Goal: Transaction & Acquisition: Book appointment/travel/reservation

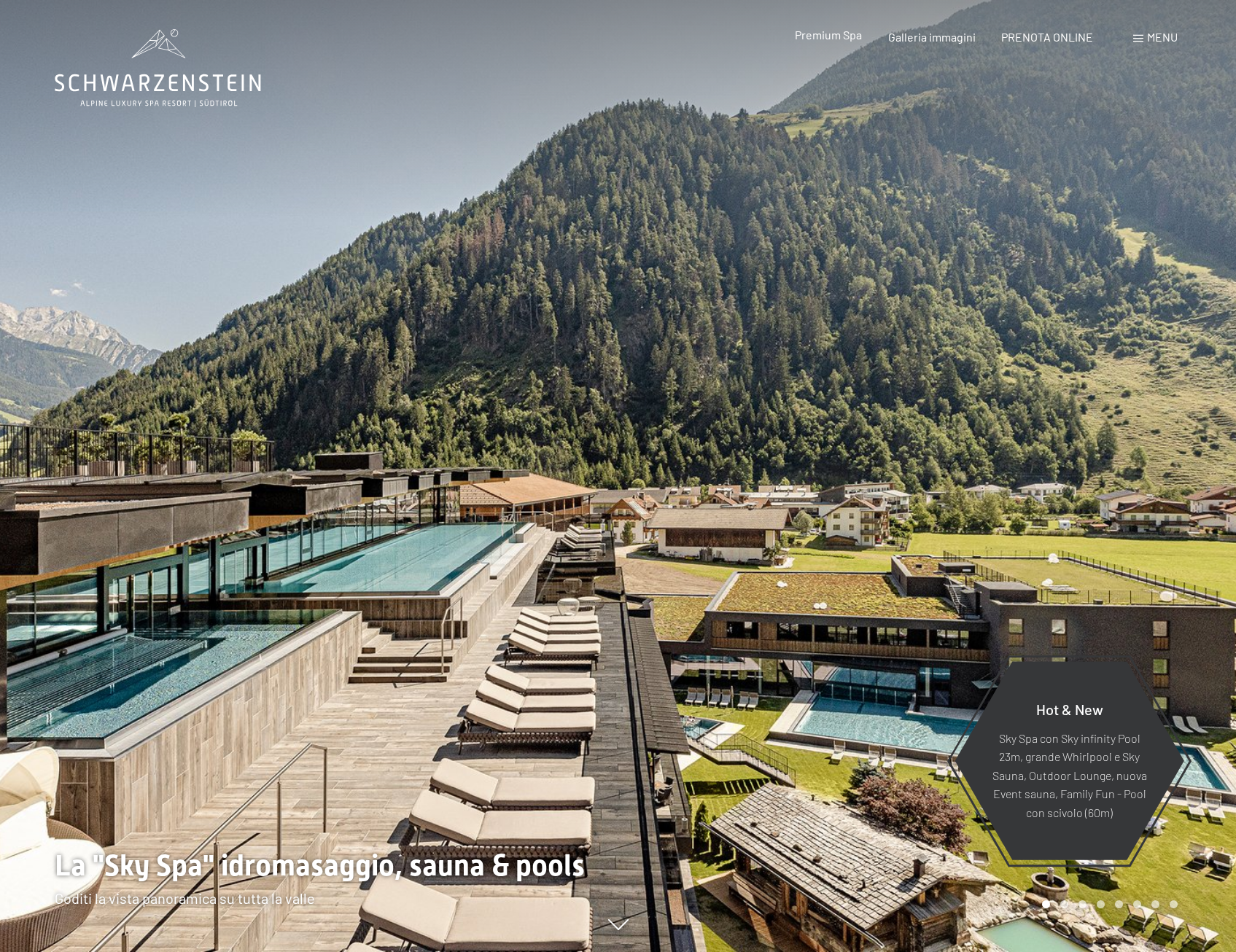
click at [837, 35] on span "Premium Spa" at bounding box center [829, 34] width 67 height 14
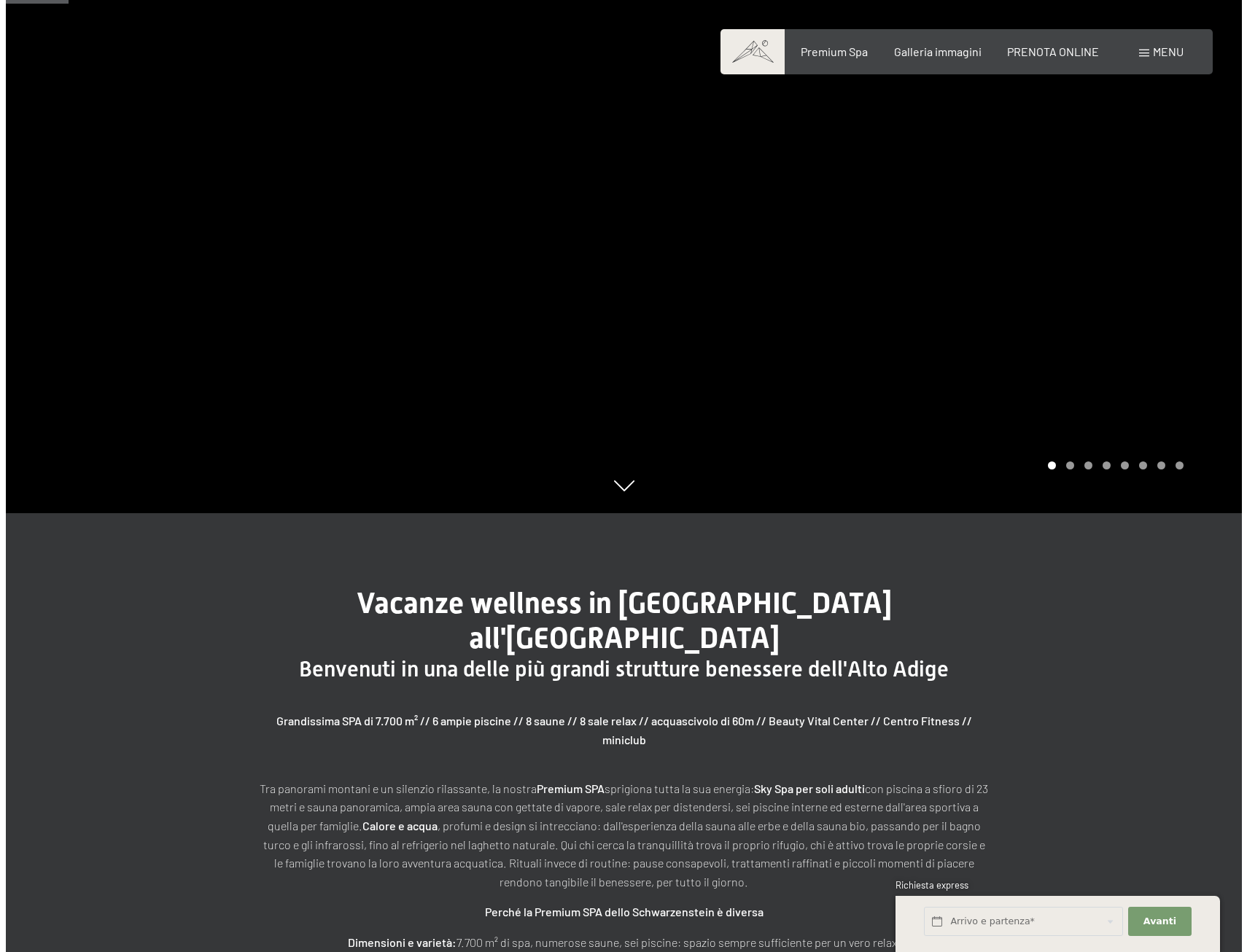
scroll to position [146, 0]
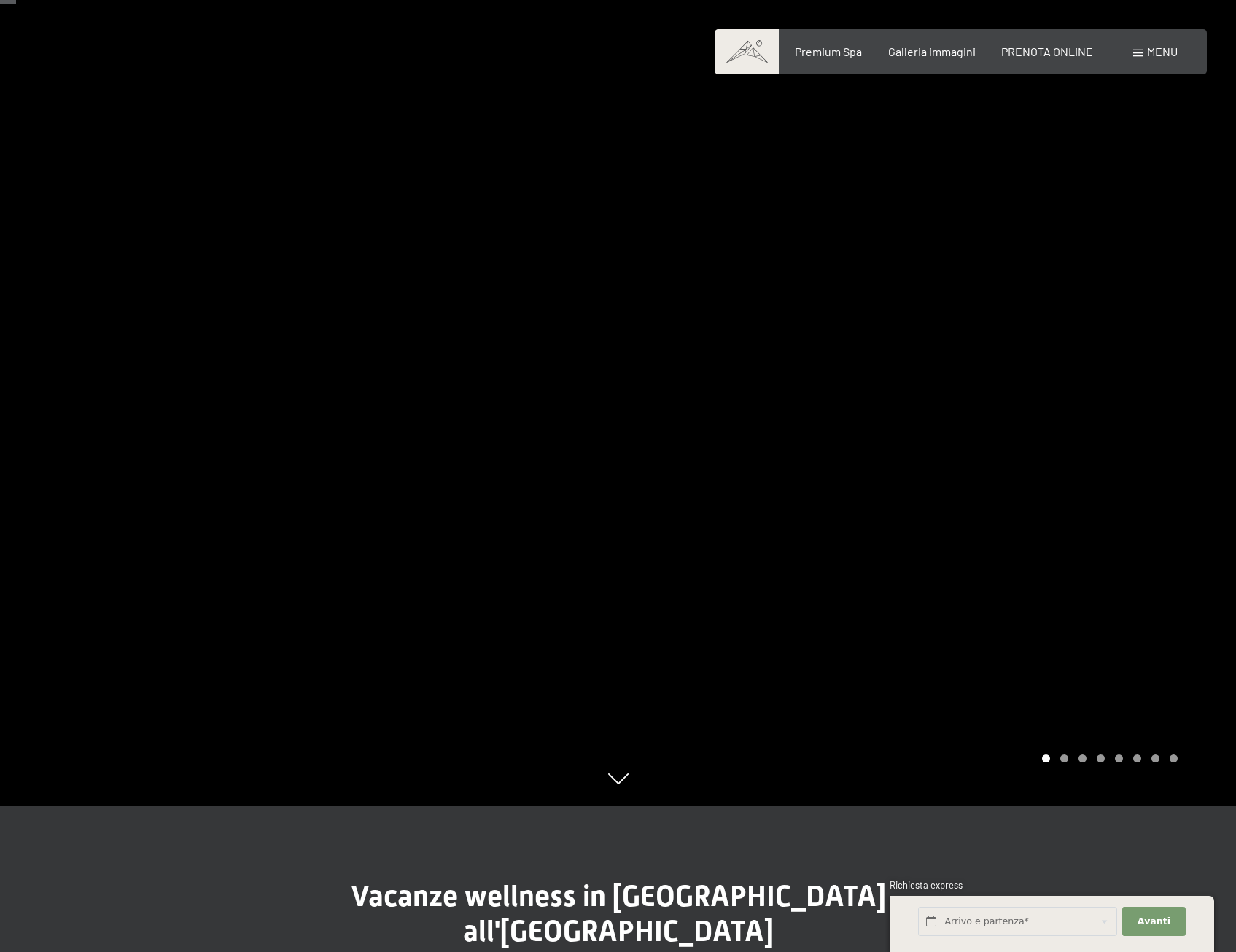
click at [1149, 55] on span "Menu" at bounding box center [1163, 51] width 30 height 14
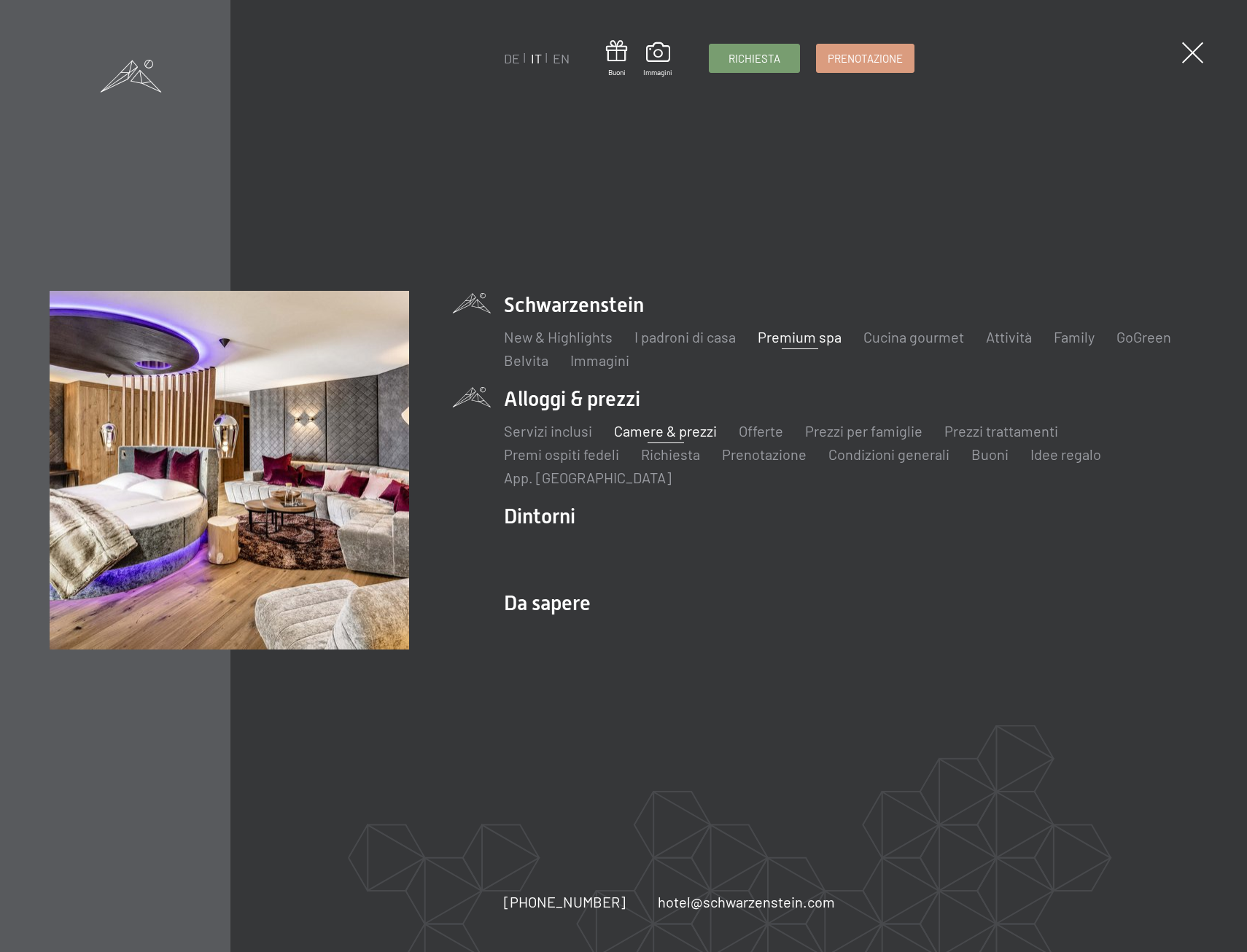
click at [657, 431] on link "Camere & prezzi" at bounding box center [665, 431] width 103 height 18
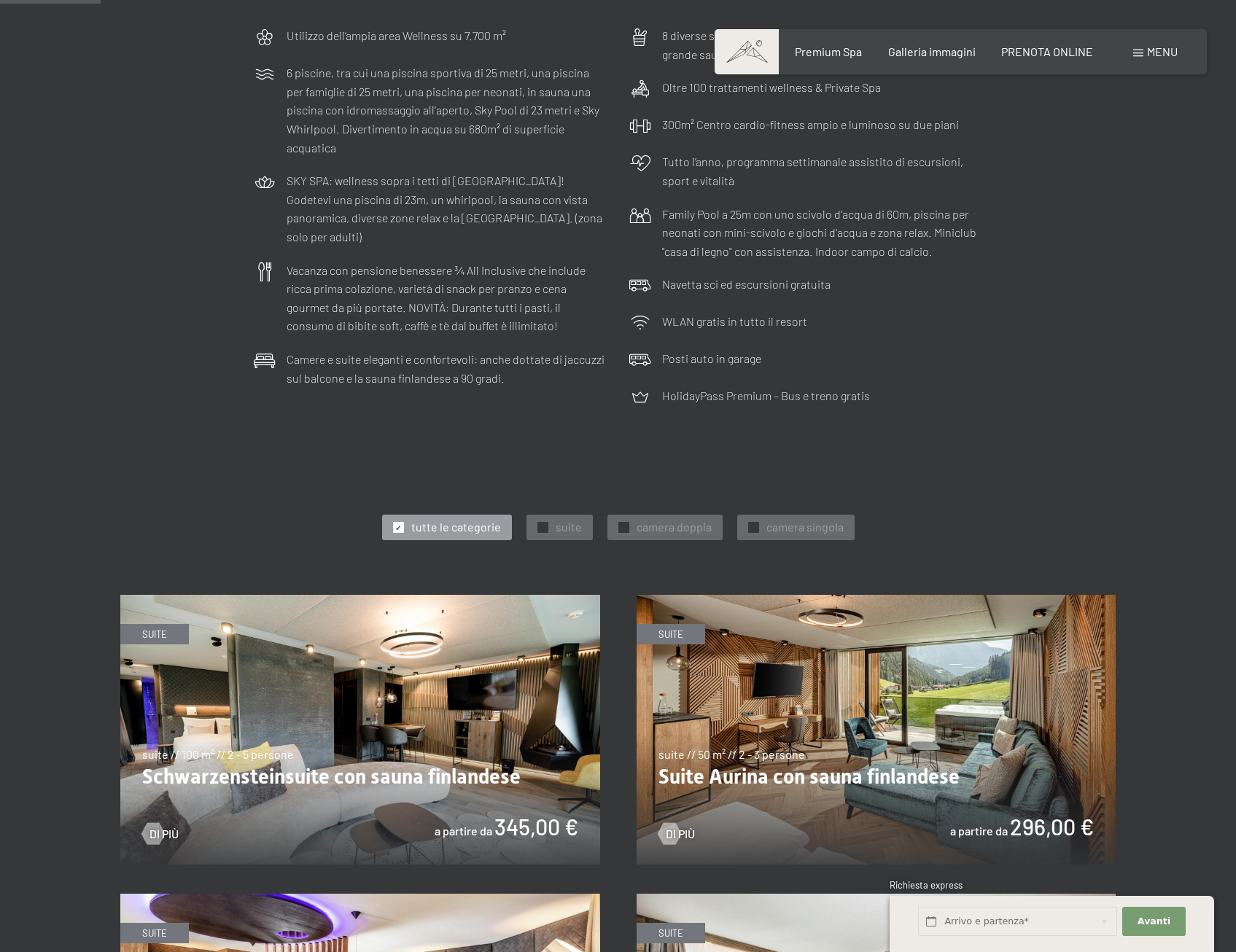
scroll to position [364, 0]
click at [543, 521] on span "Consenso marketing*" at bounding box center [534, 518] width 110 height 14
click at [471, 521] on input "Consenso marketing*" at bounding box center [464, 518] width 14 height 14
checkbox input "false"
click at [565, 526] on span "suite" at bounding box center [569, 526] width 26 height 16
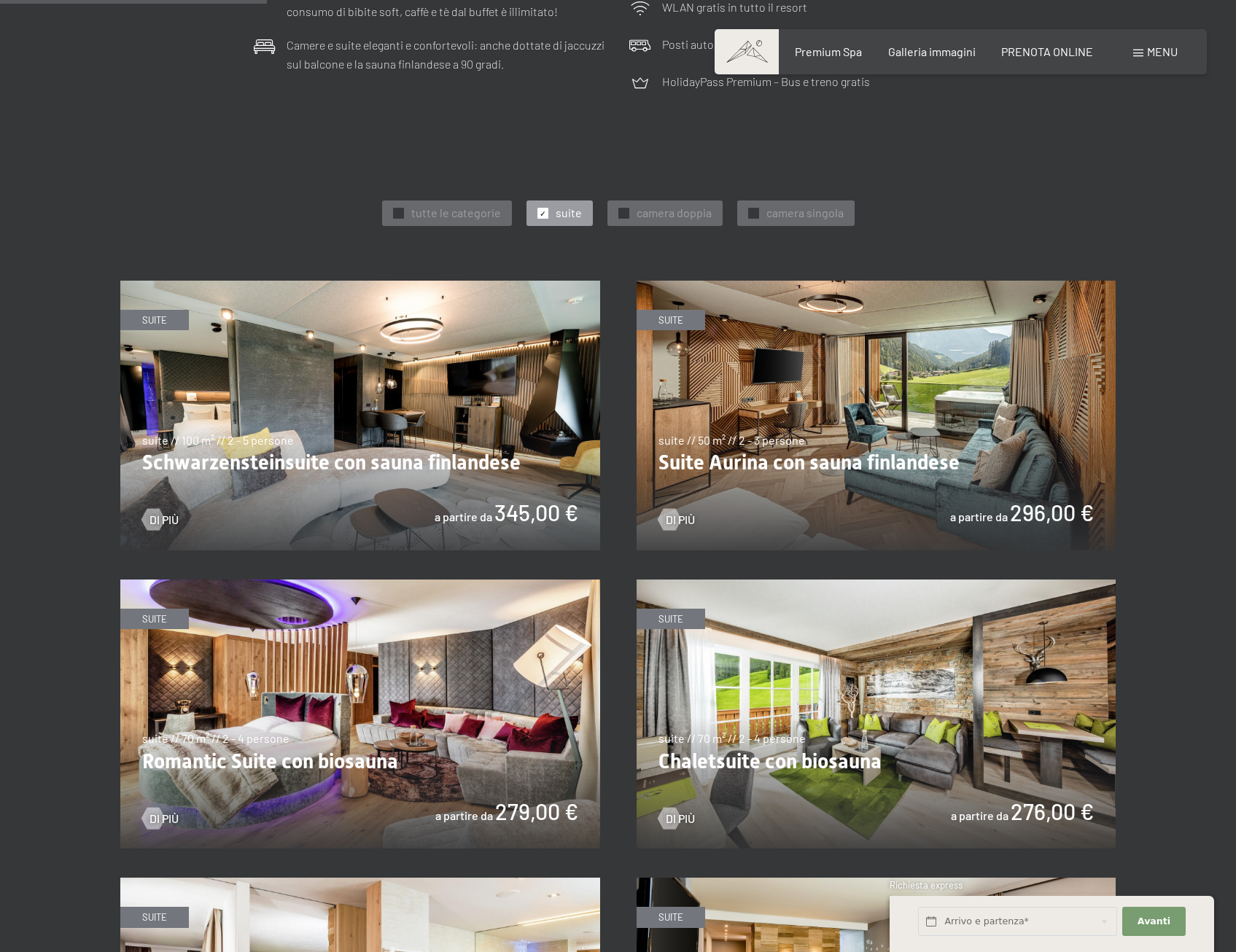
scroll to position [656, 0]
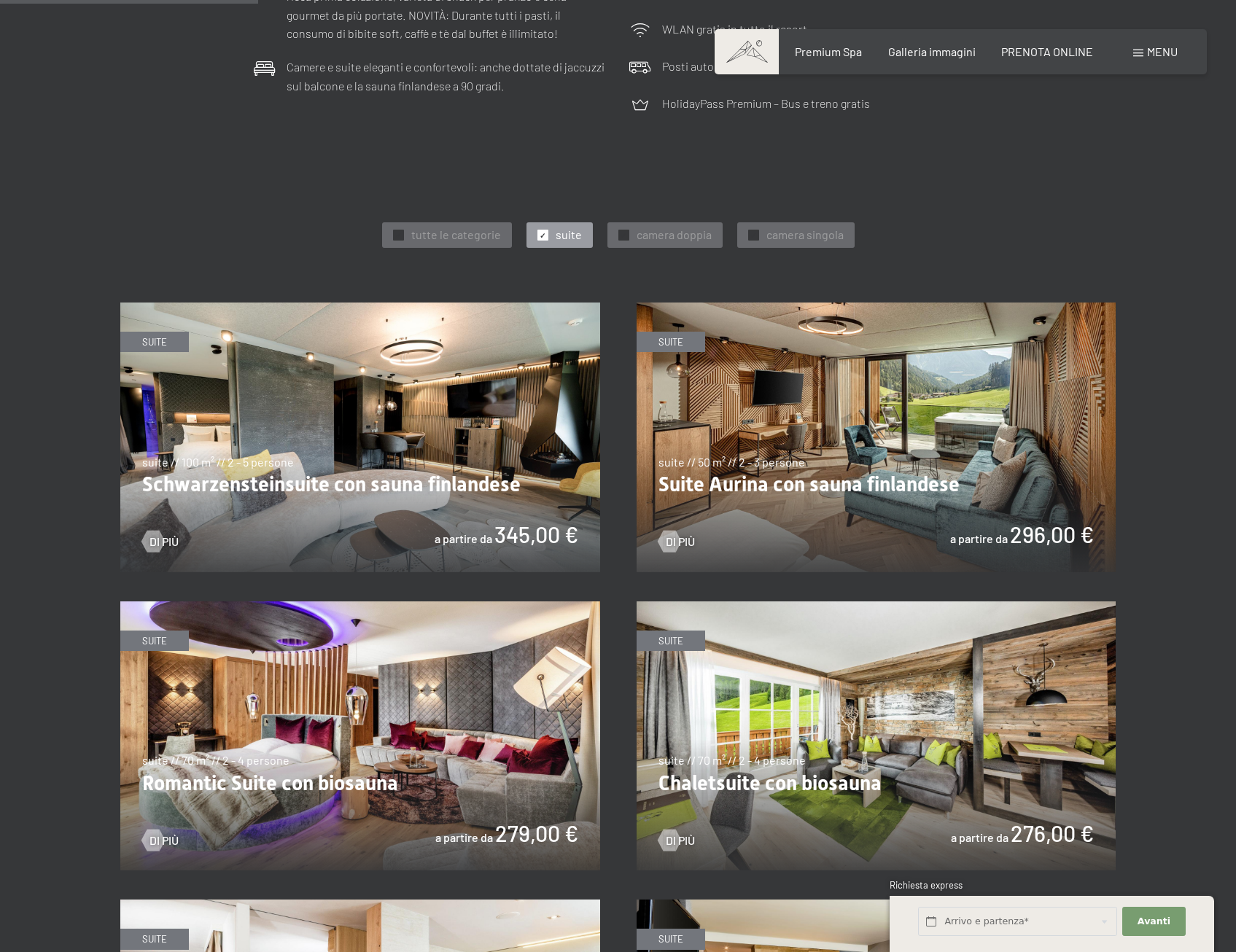
click at [403, 467] on img at bounding box center [360, 438] width 480 height 270
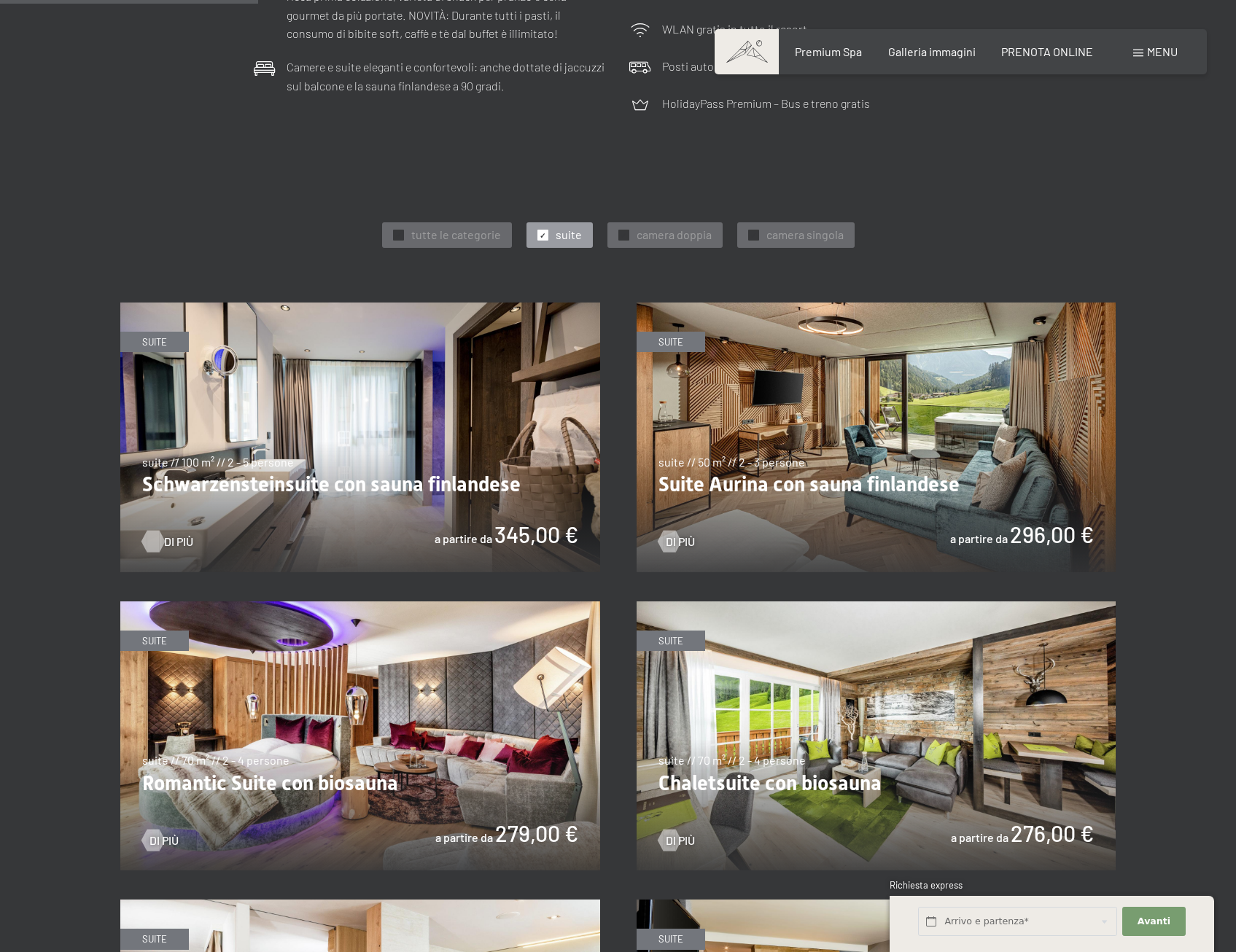
click at [148, 540] on div at bounding box center [152, 541] width 12 height 22
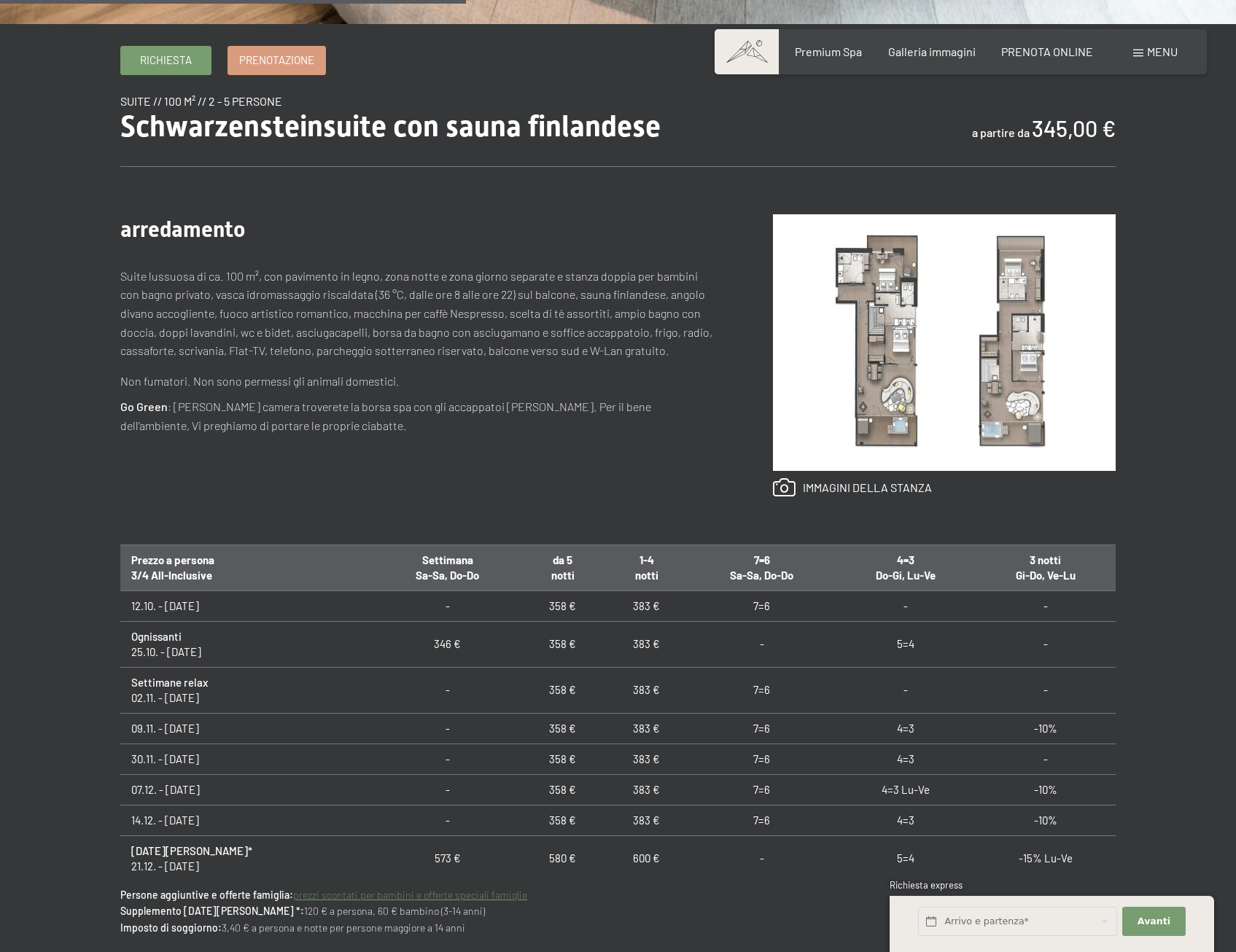
scroll to position [729, 0]
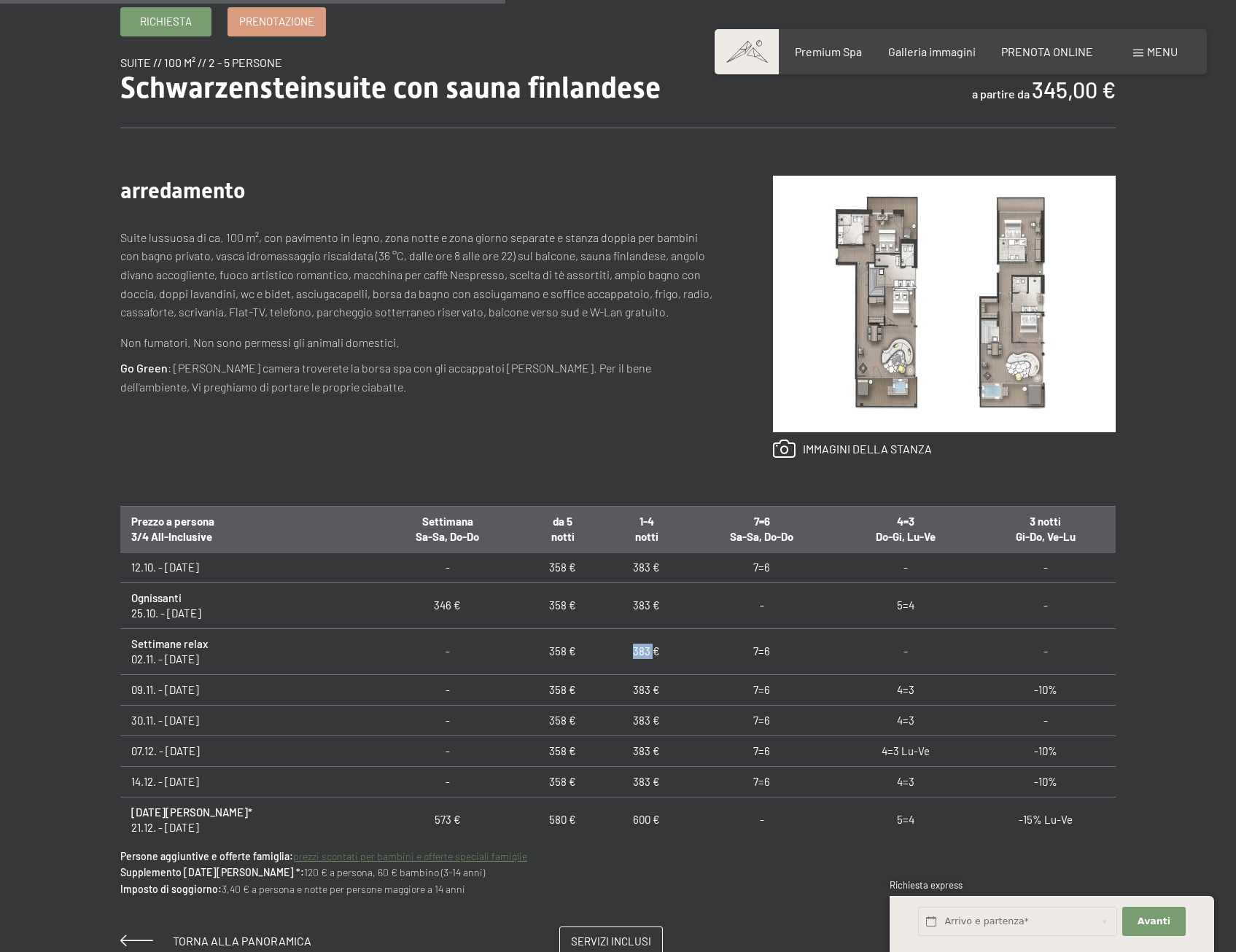
drag, startPoint x: 626, startPoint y: 653, endPoint x: 647, endPoint y: 651, distance: 21.1
click at [647, 651] on td "383 €" at bounding box center [647, 652] width 84 height 46
drag, startPoint x: 647, startPoint y: 651, endPoint x: 636, endPoint y: 654, distance: 11.4
click at [636, 654] on td "383 €" at bounding box center [647, 652] width 84 height 46
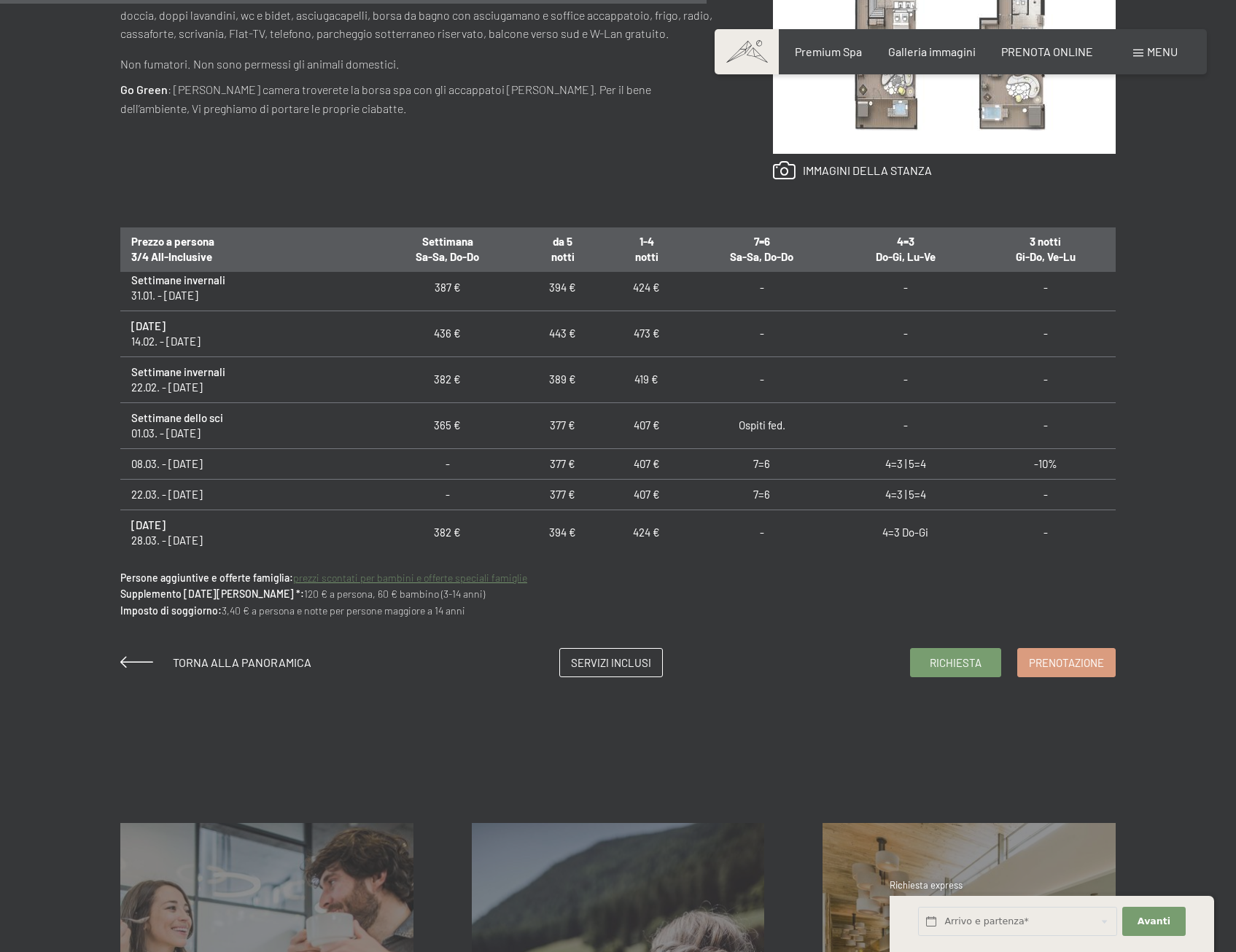
scroll to position [1021, 0]
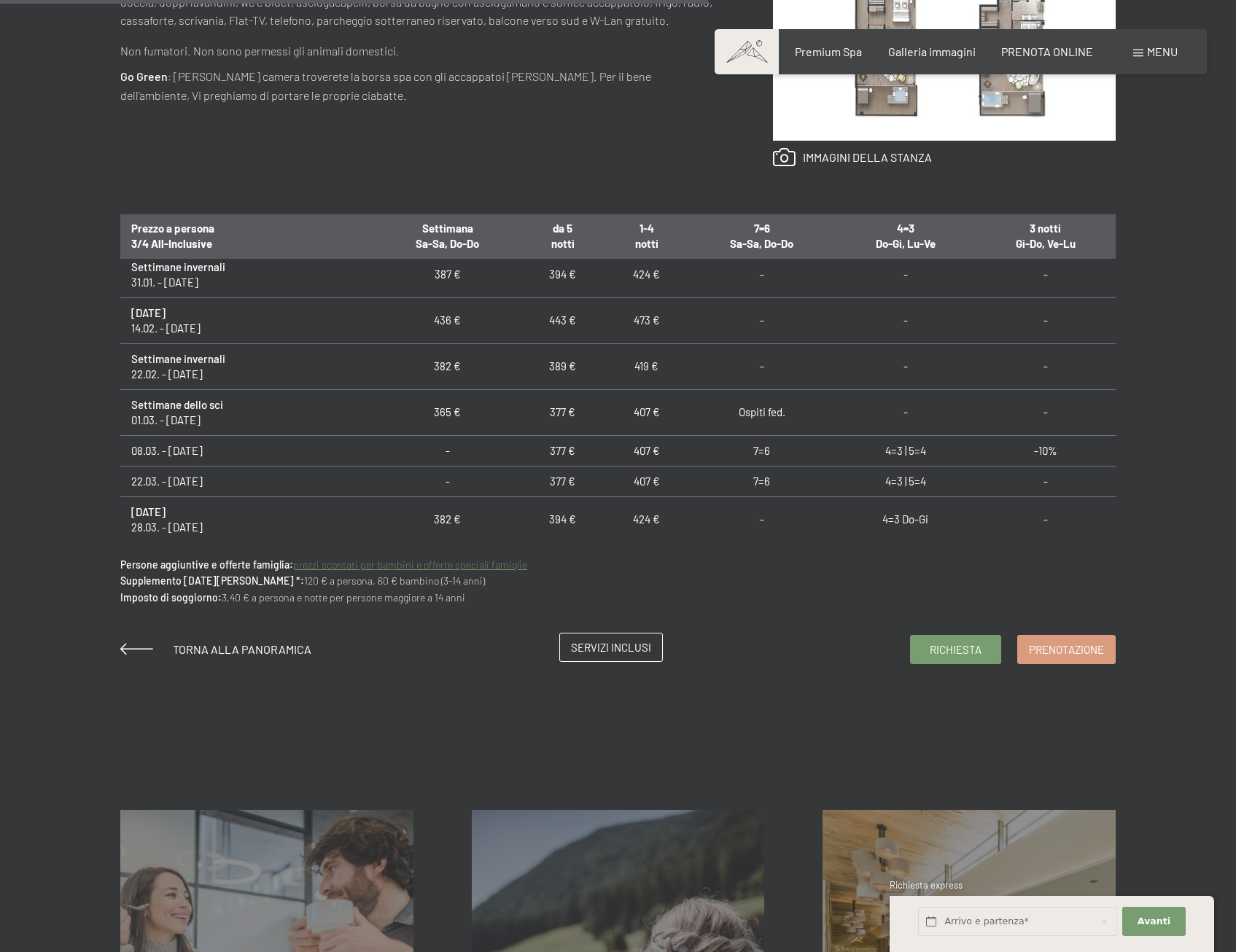
click at [615, 661] on link "Servizi inclusi" at bounding box center [612, 647] width 102 height 27
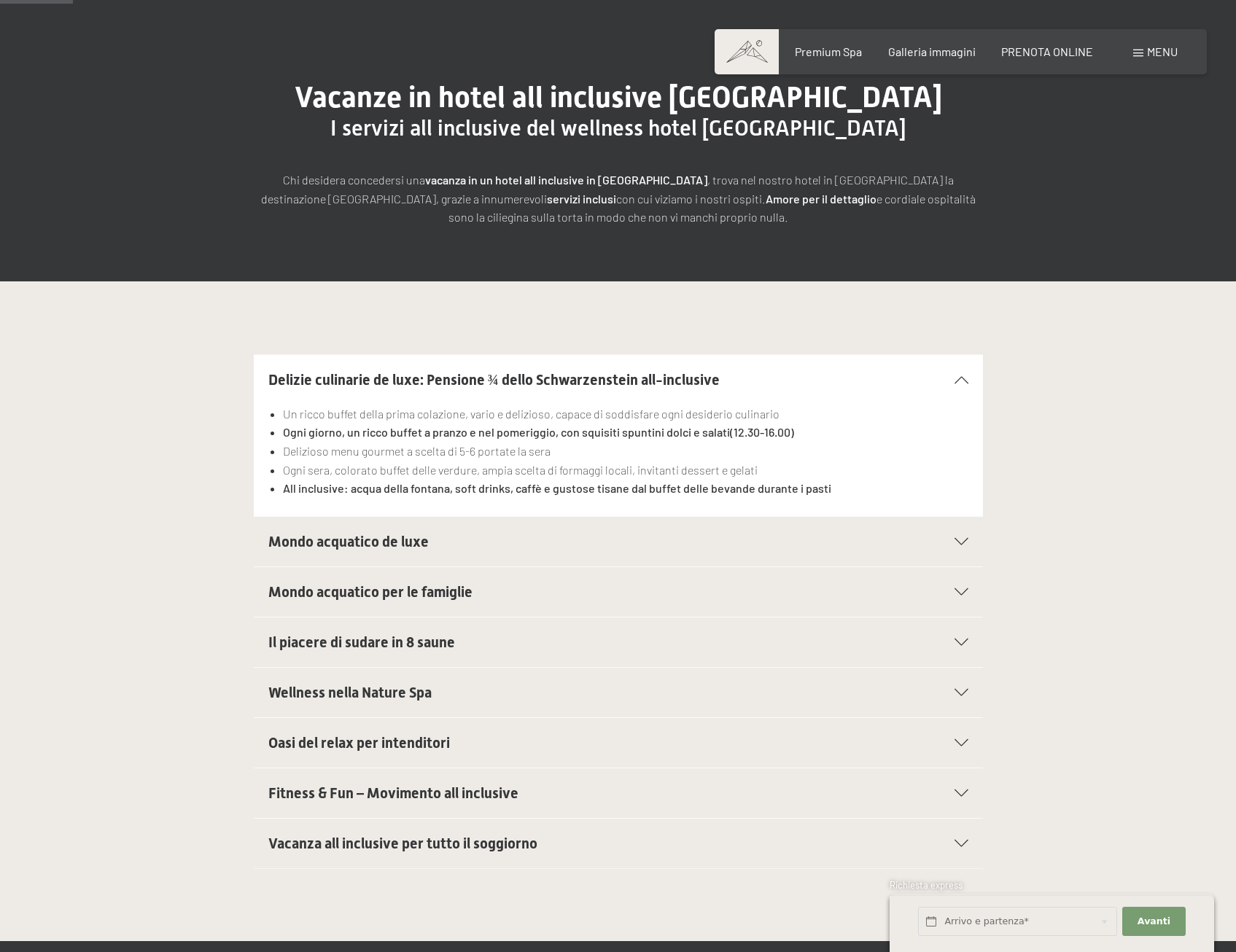
scroll to position [146, 0]
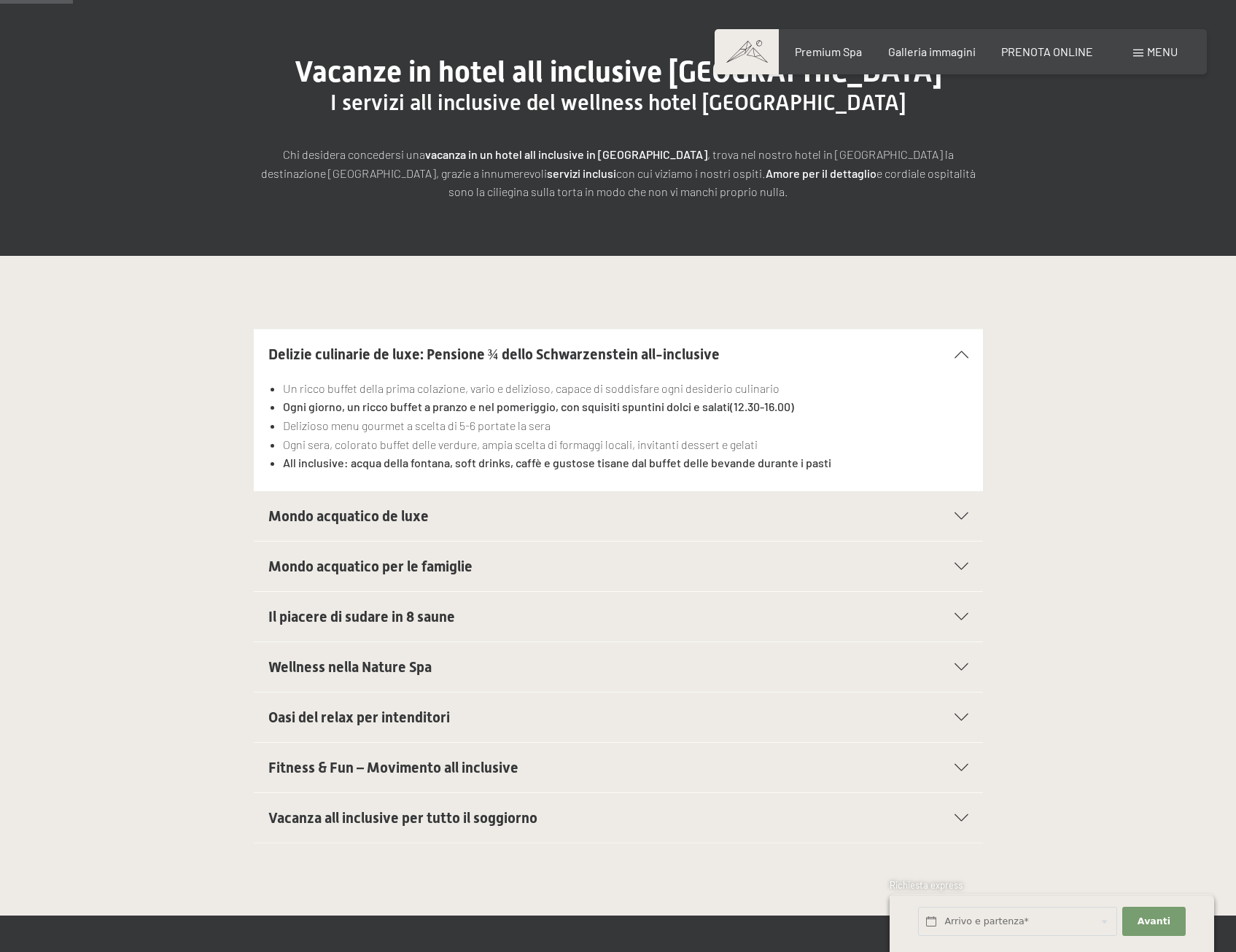
click at [402, 662] on span "Wellness nella Nature Spa" at bounding box center [350, 667] width 163 height 18
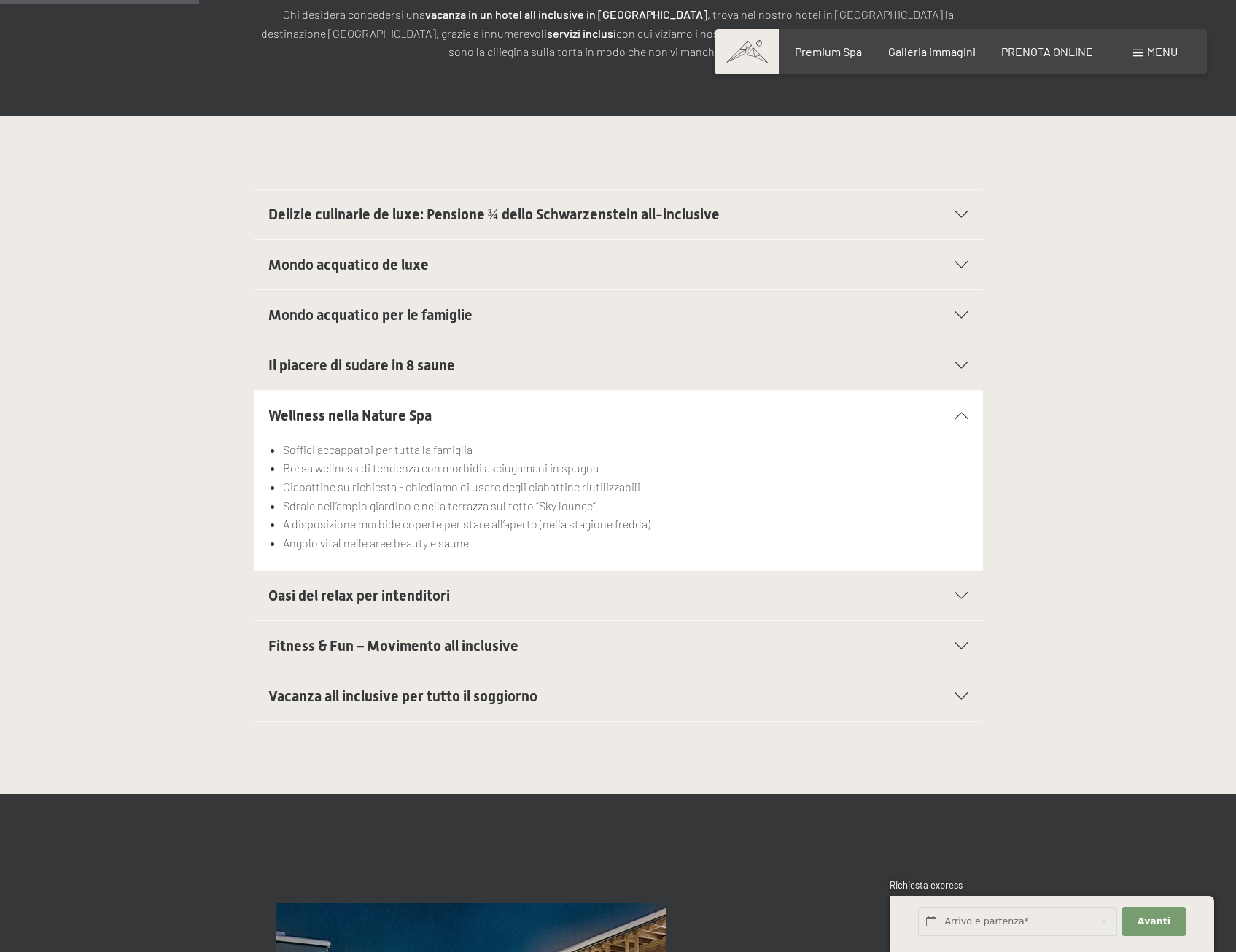
scroll to position [0, 0]
